Goal: Navigation & Orientation: Find specific page/section

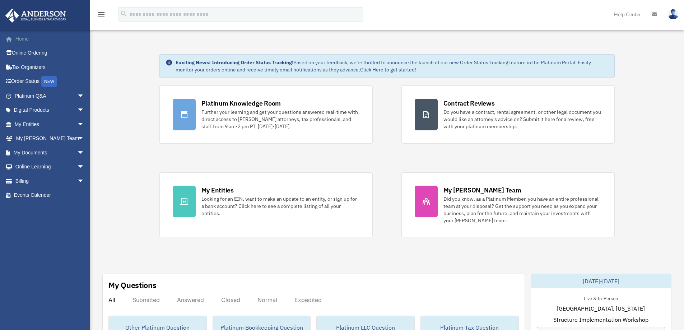
click at [19, 39] on link "Home" at bounding box center [50, 39] width 90 height 14
click at [29, 52] on link "Online Ordering" at bounding box center [50, 53] width 90 height 14
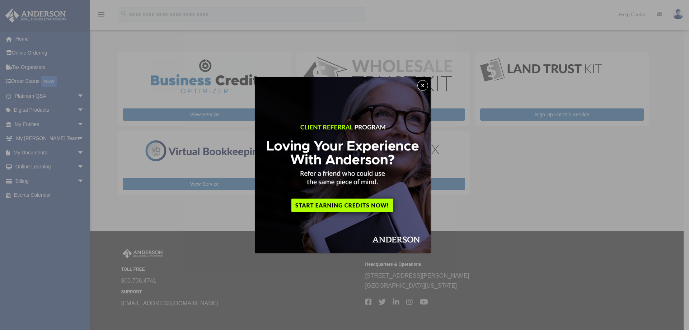
click at [427, 85] on button "x" at bounding box center [422, 85] width 11 height 11
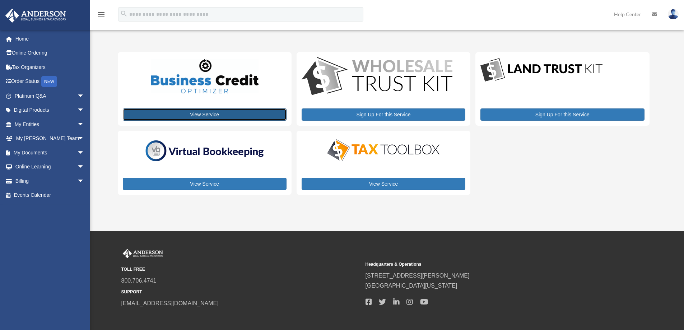
click at [201, 114] on link "View Service" at bounding box center [205, 114] width 164 height 12
